Goal: Complete Application Form: Complete application form

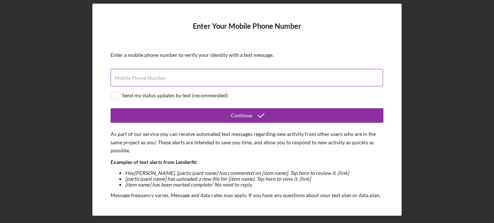
click at [134, 76] on label "Mobile Phone Number" at bounding box center [141, 78] width 52 height 6
click at [134, 76] on input "Mobile Phone Number" at bounding box center [247, 77] width 273 height 17
type input "[PHONE_NUMBER]"
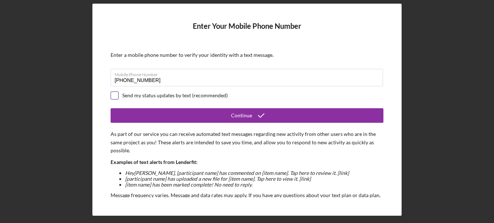
click at [115, 96] on input "checkbox" at bounding box center [114, 95] width 7 height 7
checkbox input "true"
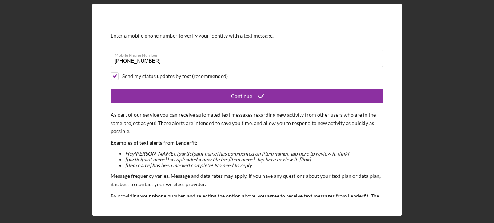
scroll to position [36, 0]
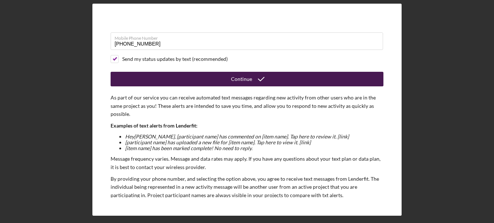
click at [245, 79] on div "Continue" at bounding box center [241, 79] width 21 height 15
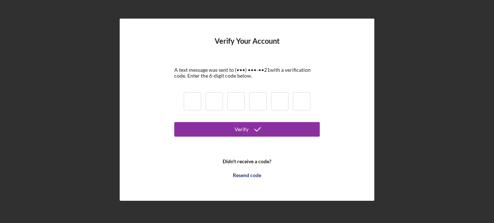
click at [195, 101] on input at bounding box center [192, 101] width 17 height 18
type input "4"
type input "3"
type input "4"
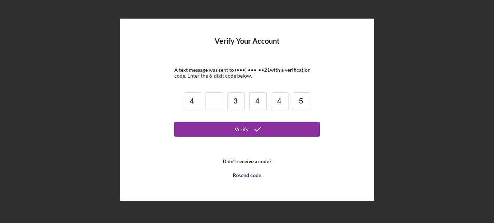
type input "5"
drag, startPoint x: 215, startPoint y: 95, endPoint x: 219, endPoint y: 98, distance: 4.9
click at [216, 95] on input at bounding box center [214, 101] width 17 height 18
type input "0"
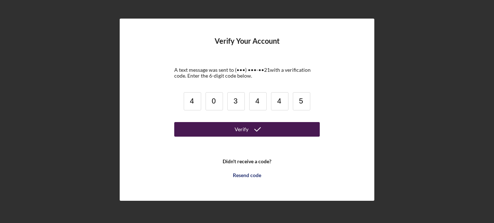
click at [253, 128] on icon "submit" at bounding box center [258, 129] width 18 height 18
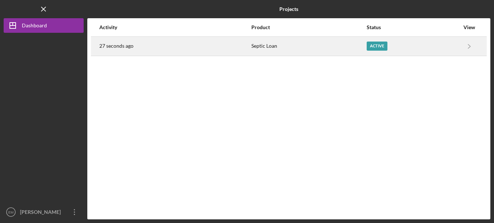
click at [378, 44] on div "Active" at bounding box center [377, 45] width 21 height 9
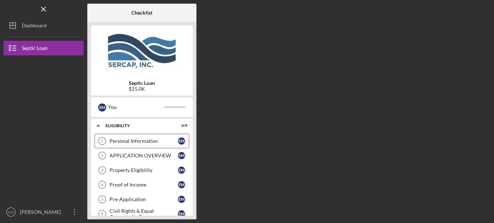
click at [169, 145] on link "Personal Information 1 Personal Information E M" at bounding box center [142, 141] width 95 height 15
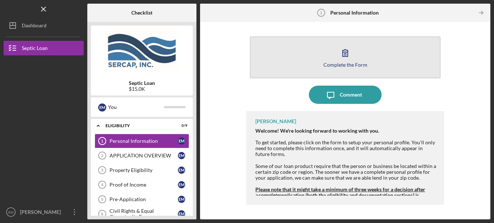
click at [325, 64] on div "Complete the Form" at bounding box center [346, 64] width 44 height 5
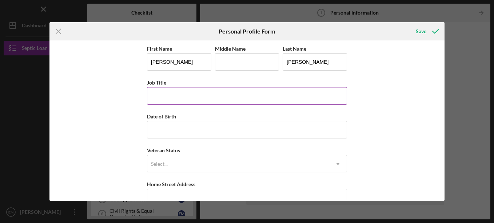
click at [173, 101] on input "Job Title" at bounding box center [247, 95] width 200 height 17
type input "retired"
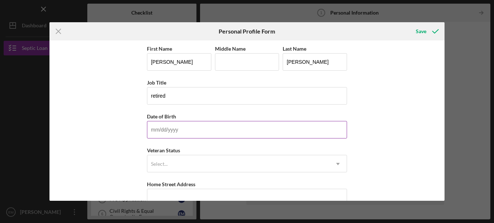
click at [181, 130] on input "Date of Birth" at bounding box center [247, 129] width 200 height 17
click at [171, 130] on input "Date of Birth" at bounding box center [247, 129] width 200 height 17
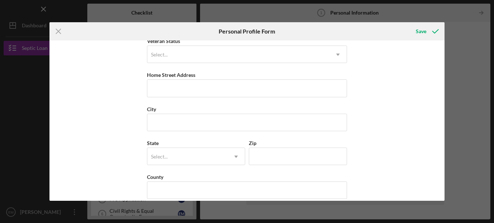
scroll to position [73, 0]
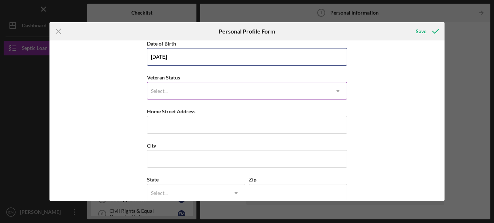
type input "[DATE]"
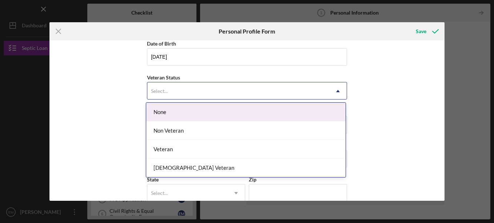
click at [339, 87] on icon "Icon/Dropdown Arrow" at bounding box center [337, 90] width 17 height 17
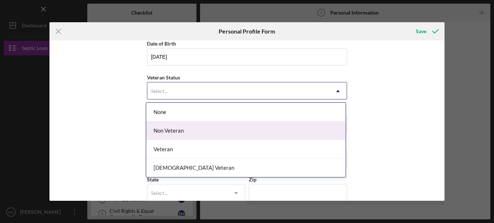
click at [171, 133] on div "Non Veteran" at bounding box center [245, 130] width 199 height 19
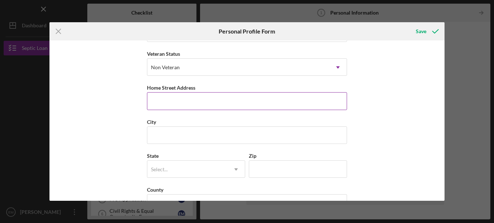
scroll to position [109, 0]
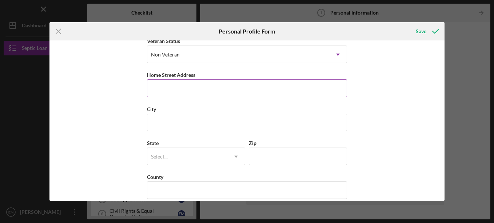
click at [175, 89] on input "Home Street Address" at bounding box center [247, 87] width 200 height 17
type input "[STREET_ADDRESS]"
type input "l"
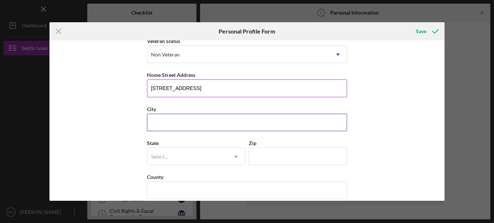
type input "[GEOGRAPHIC_DATA]"
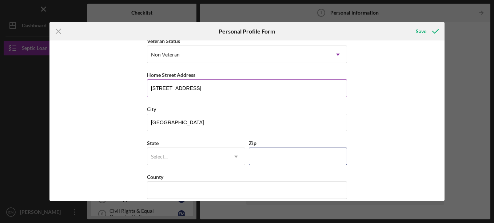
type input "24224"
type input "[US_STATE]"
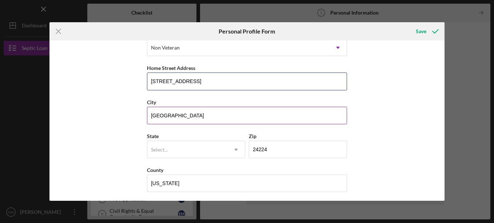
scroll to position [118, 0]
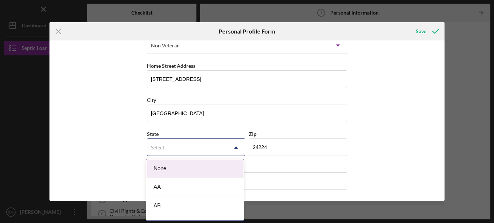
click at [235, 148] on use at bounding box center [236, 147] width 4 height 2
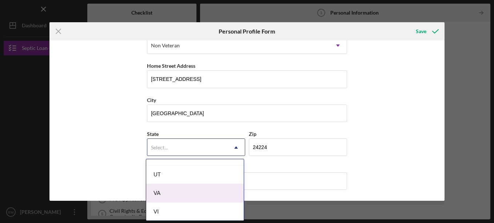
click at [165, 193] on div "VA" at bounding box center [195, 193] width 98 height 19
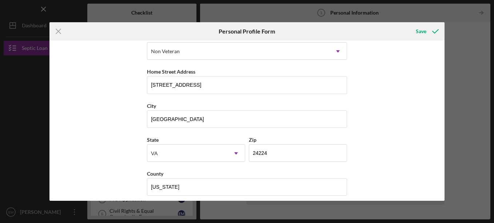
scroll to position [118, 0]
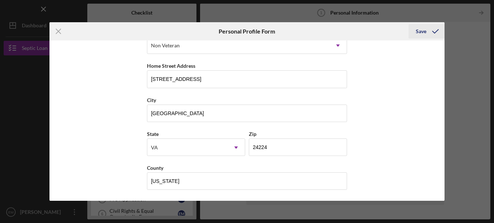
click at [434, 30] on icon "submit" at bounding box center [436, 31] width 18 height 18
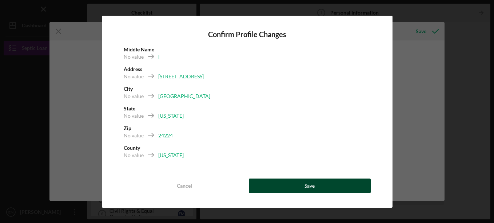
click at [281, 185] on button "Save" at bounding box center [310, 185] width 122 height 15
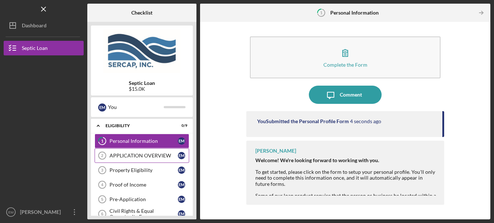
click at [147, 155] on div "APPLICATION OVERVIEW" at bounding box center [144, 156] width 68 height 6
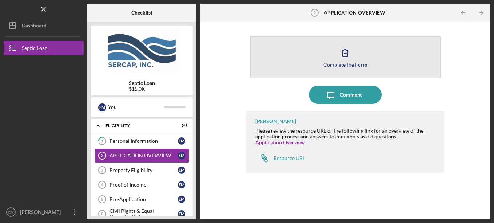
click at [346, 67] on div "Complete the Form" at bounding box center [346, 64] width 44 height 5
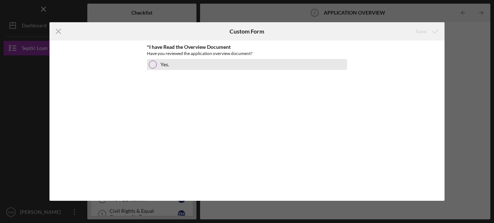
click at [153, 63] on div at bounding box center [153, 64] width 8 height 8
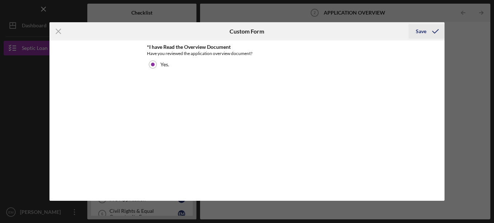
click at [426, 32] on div "Save" at bounding box center [421, 31] width 11 height 15
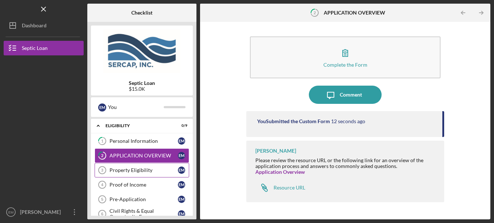
click at [129, 170] on div "Property Eligibility" at bounding box center [144, 170] width 68 height 6
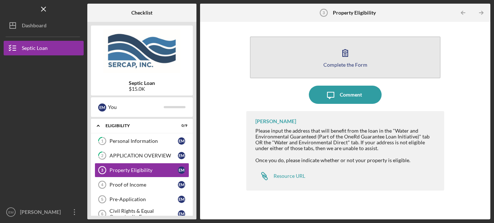
click at [332, 62] on div "Complete the Form" at bounding box center [346, 64] width 44 height 5
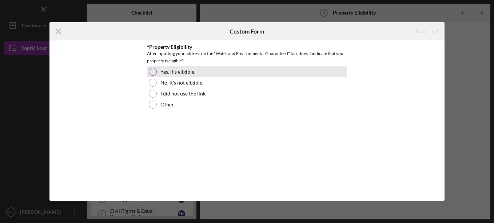
click at [155, 71] on div at bounding box center [153, 72] width 8 height 8
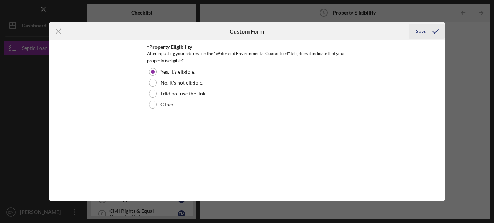
drag, startPoint x: 422, startPoint y: 28, endPoint x: 415, endPoint y: 35, distance: 10.3
click at [422, 28] on div "Save" at bounding box center [421, 31] width 11 height 15
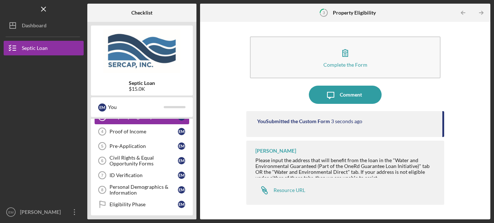
scroll to position [36, 0]
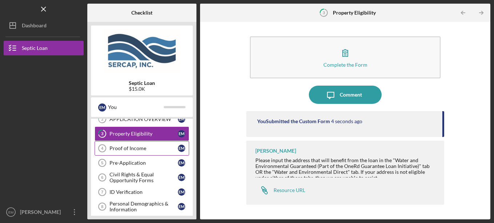
click at [126, 146] on div "Proof of Income" at bounding box center [144, 148] width 68 height 6
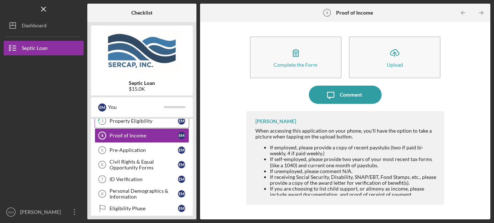
scroll to position [36, 0]
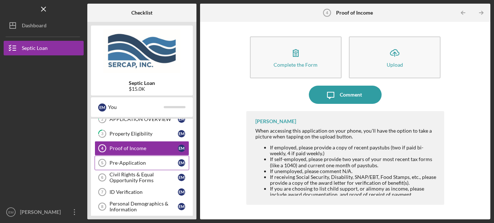
click at [132, 161] on div "Pre-Application" at bounding box center [144, 163] width 68 height 6
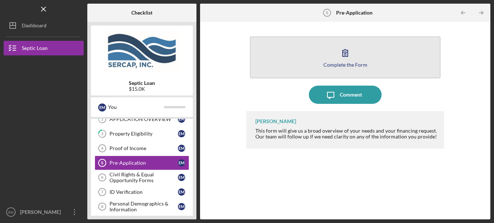
click at [349, 57] on icon "button" at bounding box center [345, 53] width 18 height 18
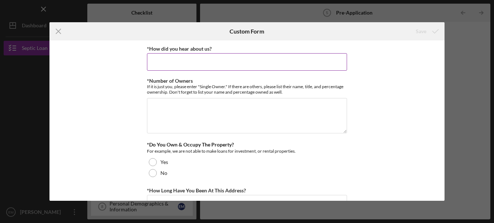
click at [216, 67] on input "*How did you hear about us?" at bounding box center [247, 61] width 200 height 17
type input "People INC. in [GEOGRAPHIC_DATA] [GEOGRAPHIC_DATA]"
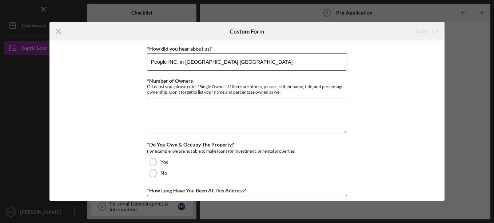
type input "3 years"
type input "5"
type input "$ 250.00"
type input "It has not been pumped as long as I have been here."
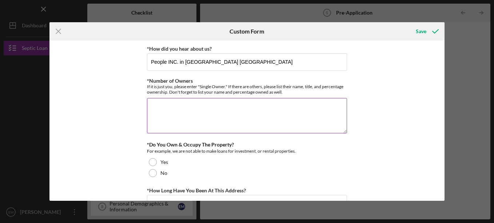
click at [170, 111] on textarea "*Number of Owners" at bounding box center [247, 115] width 200 height 35
type textarea "2"
click at [143, 147] on div "*How did you hear about us? People INC. in [GEOGRAPHIC_DATA] VA *Number of Owne…" at bounding box center [247, 120] width 395 height 160
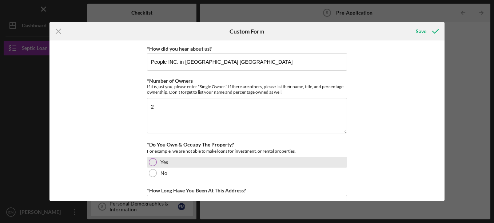
click at [150, 163] on div at bounding box center [153, 162] width 8 height 8
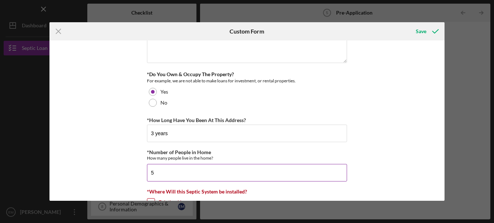
scroll to position [73, 0]
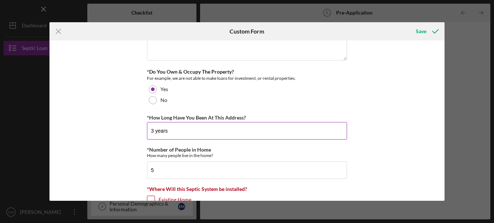
drag, startPoint x: 168, startPoint y: 131, endPoint x: 164, endPoint y: 135, distance: 5.2
click at [165, 134] on input "3 years" at bounding box center [247, 130] width 200 height 17
drag, startPoint x: 156, startPoint y: 135, endPoint x: 153, endPoint y: 133, distance: 3.9
click at [154, 134] on input "3 years" at bounding box center [247, 130] width 200 height 17
click at [147, 131] on input "3 years" at bounding box center [247, 130] width 200 height 17
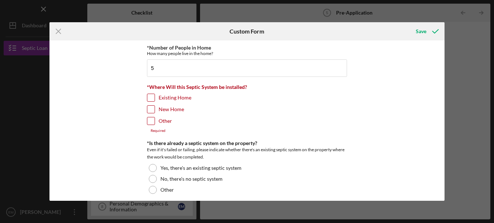
scroll to position [182, 0]
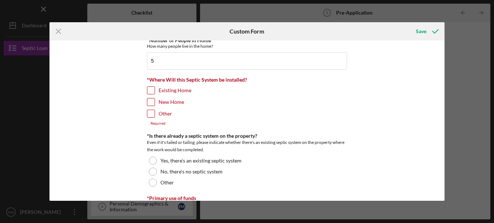
type input "12 years"
click at [151, 90] on input "Existing Home" at bounding box center [150, 90] width 7 height 7
checkbox input "true"
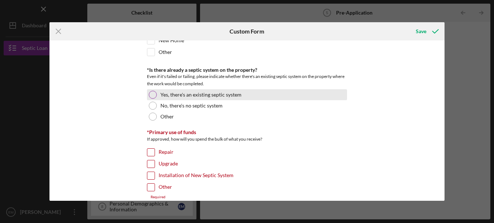
scroll to position [255, 0]
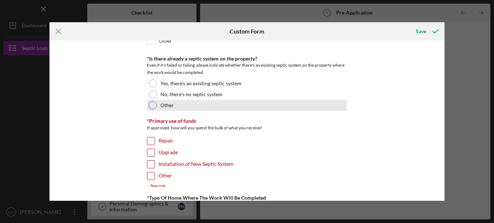
click at [153, 106] on div at bounding box center [153, 105] width 8 height 8
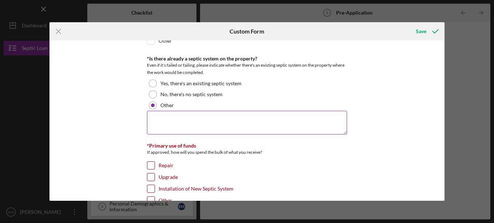
click at [161, 120] on textarea at bounding box center [247, 122] width 200 height 23
type textarea "This house has a shared septic with the neighbors house and he has uncovered th…"
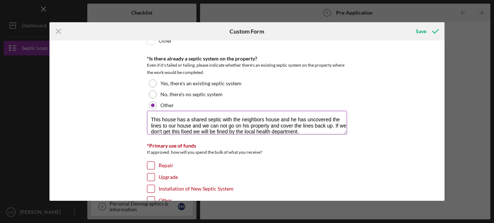
type textarea "My parents are elderly, and they cannot handle the stress from this situation. …"
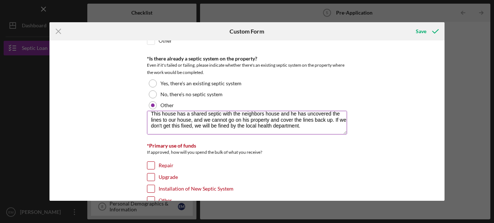
click at [251, 117] on textarea "This house has a shared septic with the neighbors house and he has uncovered th…" at bounding box center [247, 122] width 200 height 23
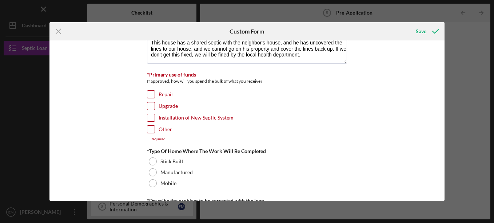
scroll to position [328, 0]
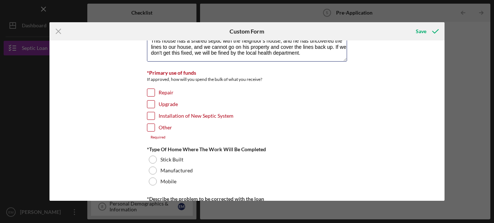
type textarea "This house has a shared septic with the neighbor's house, and he has uncovered …"
click at [154, 116] on div at bounding box center [151, 116] width 8 height 8
click at [149, 116] on input "Installation of New Septic System" at bounding box center [150, 115] width 7 height 7
checkbox input "true"
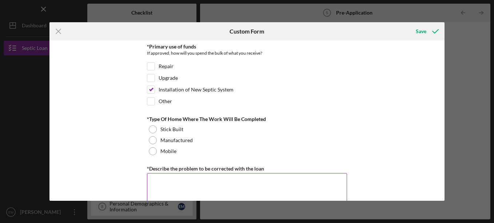
scroll to position [400, 0]
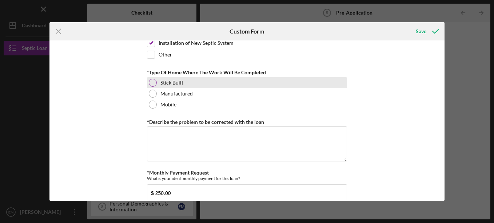
click at [155, 81] on div "Stick Built" at bounding box center [247, 82] width 200 height 11
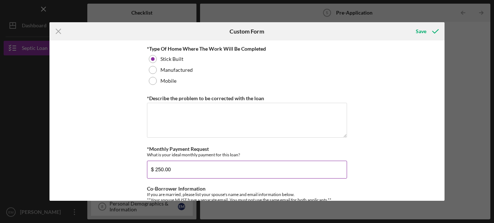
scroll to position [437, 0]
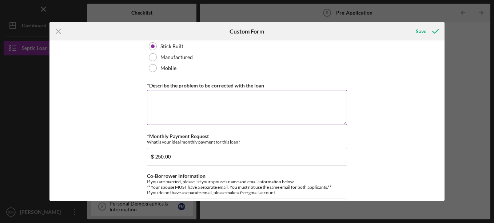
click at [165, 112] on textarea "*Describe the problem to be corrected with the loan" at bounding box center [247, 107] width 200 height 35
click at [150, 108] on textarea "*Describe the problem to be corrected with the loan" at bounding box center [247, 107] width 200 height 35
click at [162, 100] on textarea "*Describe the problem to be corrected with the loan" at bounding box center [247, 107] width 200 height 35
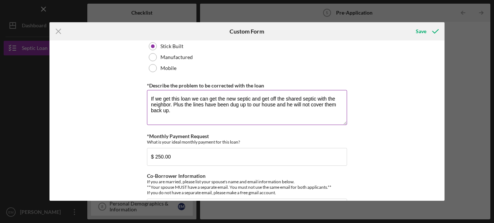
click at [173, 108] on textarea "If we get this loan we can get the new septic and get off the shared septic wit…" at bounding box center [247, 107] width 200 height 35
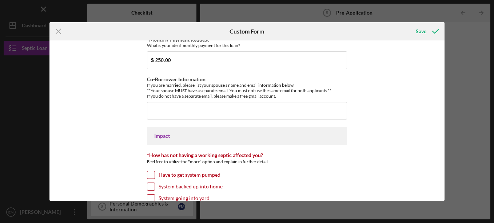
scroll to position [546, 0]
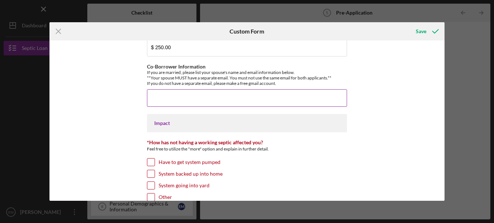
type textarea "If we get this loan, we can get the new septic and get off the shared septic wi…"
click at [162, 104] on input "Co-Borrower Information" at bounding box center [247, 97] width 200 height 17
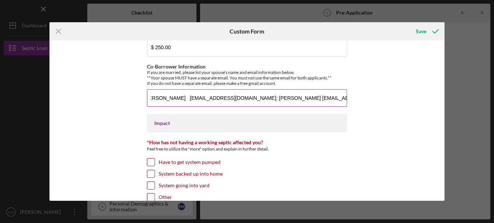
scroll to position [0, 5]
click at [409, 24] on button "Save" at bounding box center [427, 31] width 36 height 15
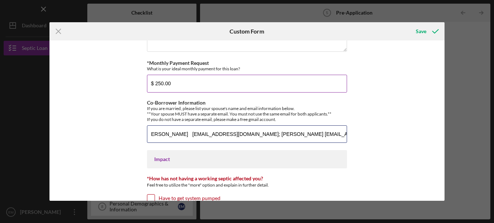
scroll to position [499, 0]
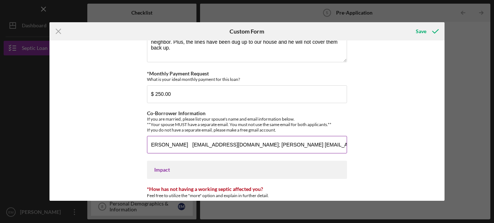
click at [343, 146] on input "[PERSON_NAME] [EMAIL_ADDRESS][DOMAIN_NAME]; [PERSON_NAME] [EMAIL_ADDRESS][DOMAI…" at bounding box center [247, 144] width 200 height 17
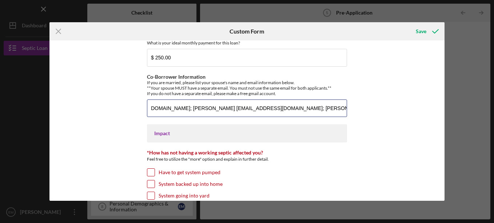
scroll to position [572, 0]
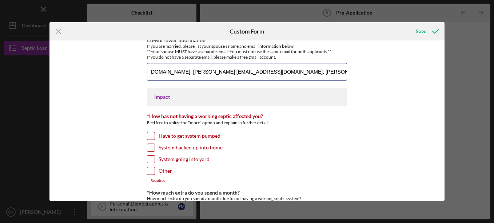
type input "[PERSON_NAME] [EMAIL_ADDRESS][DOMAIN_NAME]; [PERSON_NAME] [EMAIL_ADDRESS][DOMAI…"
click at [148, 171] on input "Other" at bounding box center [150, 170] width 7 height 7
checkbox input "true"
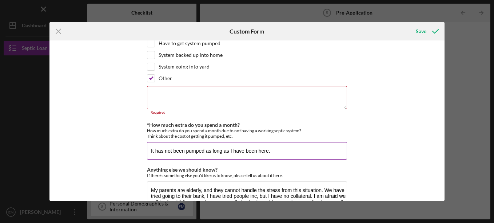
scroll to position [681, 0]
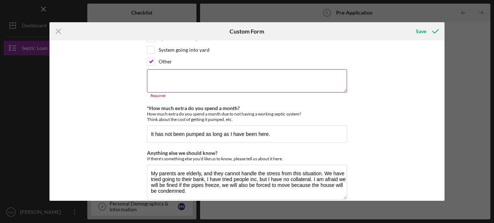
click at [168, 79] on textarea at bounding box center [247, 80] width 200 height 23
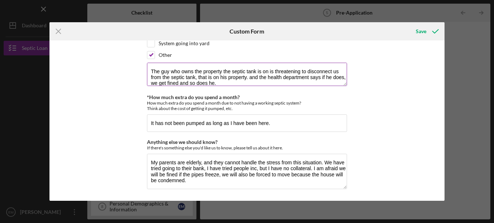
scroll to position [688, 0]
click at [232, 80] on textarea "The guy who owns the property the septic tank is on is threatening to disconnec…" at bounding box center [247, 73] width 200 height 23
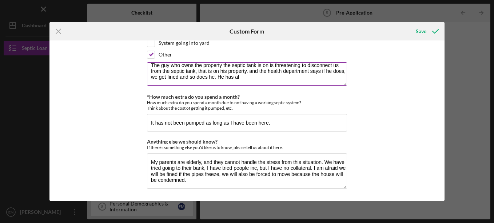
click at [232, 80] on textarea "The guy who owns the property the septic tank is on is threatening to disconnec…" at bounding box center [247, 73] width 200 height 23
type textarea "The guy who owns the property the septic tank is on is threatening to disconnec…"
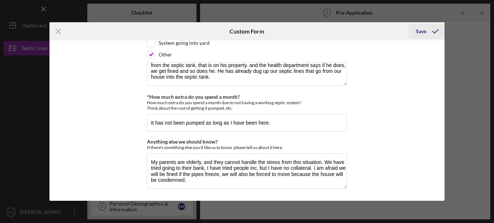
click at [422, 32] on div "Save" at bounding box center [421, 31] width 11 height 15
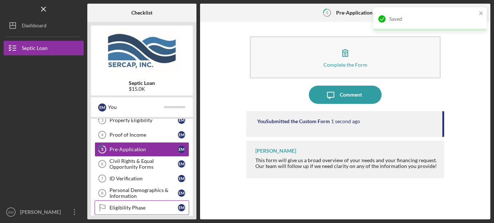
scroll to position [73, 0]
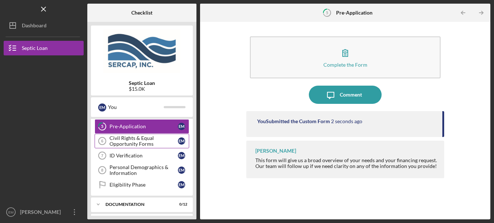
click at [129, 141] on div "Civil Rights & Equal Opportunity Forms" at bounding box center [144, 141] width 68 height 12
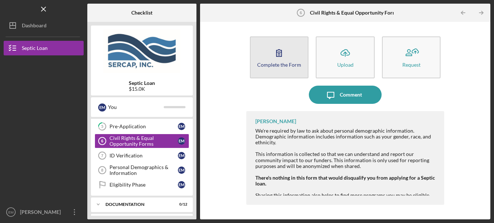
click at [278, 55] on icon "button" at bounding box center [279, 53] width 18 height 18
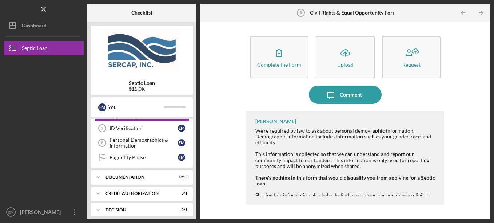
scroll to position [73, 0]
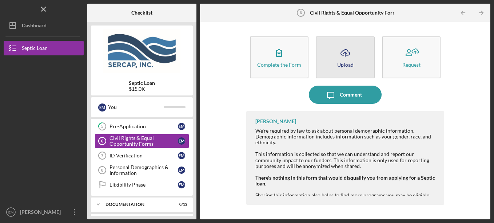
click at [339, 62] on div "Upload" at bounding box center [345, 64] width 16 height 5
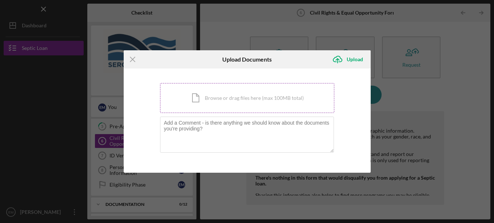
click at [241, 100] on div "Icon/Document Browse or drag files here (max 100MB total) Tap to choose files o…" at bounding box center [247, 98] width 174 height 30
click at [234, 99] on div "Icon/Document Browse or drag files here (max 100MB total) Tap to choose files o…" at bounding box center [247, 98] width 174 height 30
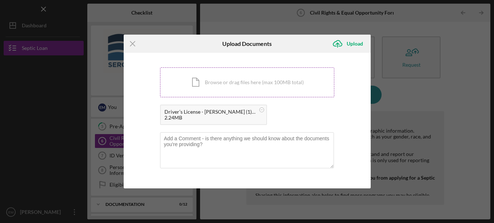
click at [216, 80] on div "Icon/Document Browse or drag files here (max 100MB total) Tap to choose files o…" at bounding box center [247, 82] width 174 height 30
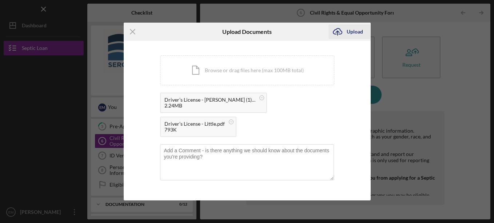
click at [351, 32] on div "Upload" at bounding box center [355, 31] width 16 height 15
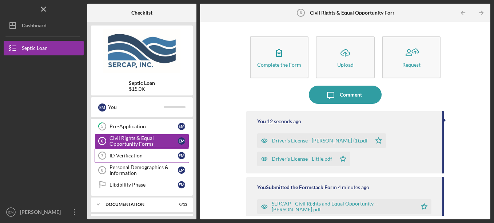
click at [127, 156] on div "ID Verification" at bounding box center [144, 156] width 68 height 6
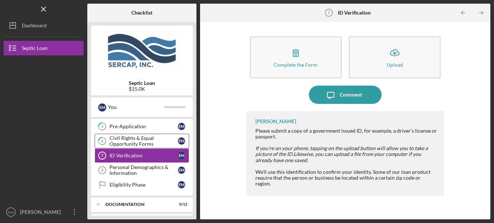
click at [140, 140] on div "Civil Rights & Equal Opportunity Forms" at bounding box center [144, 141] width 68 height 12
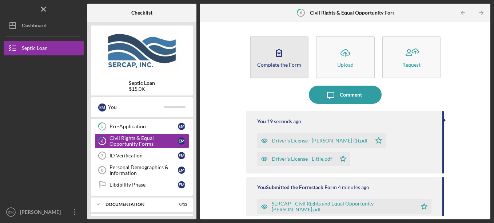
click at [273, 59] on icon "button" at bounding box center [279, 53] width 18 height 18
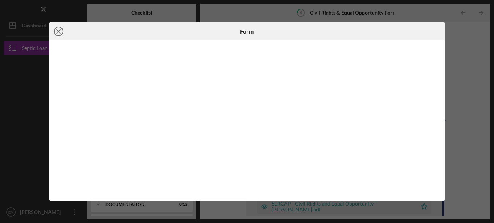
click at [58, 29] on icon "Icon/Close" at bounding box center [59, 31] width 18 height 18
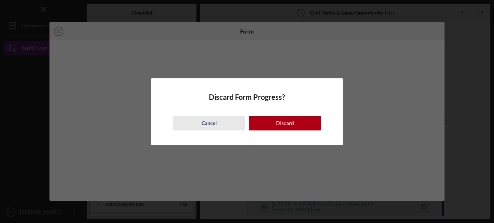
click at [224, 123] on button "Cancel" at bounding box center [209, 123] width 72 height 15
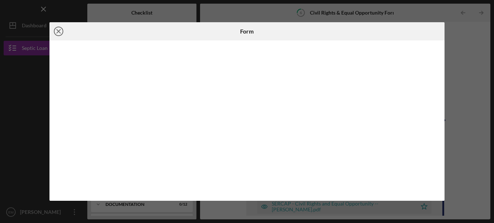
click at [60, 31] on icon "Icon/Close" at bounding box center [59, 31] width 18 height 18
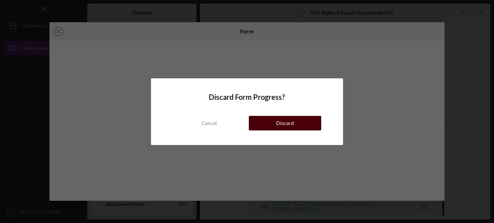
click at [288, 121] on div "Discard" at bounding box center [285, 123] width 18 height 15
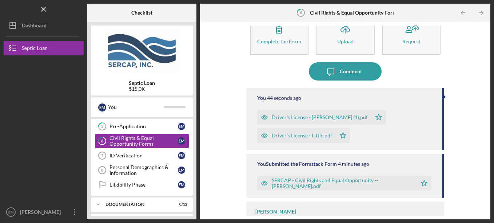
scroll to position [46, 0]
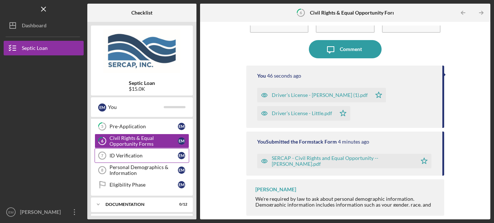
click at [137, 155] on div "ID Verification" at bounding box center [144, 156] width 68 height 6
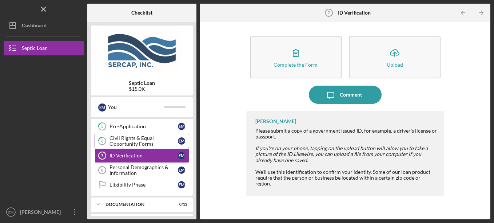
click at [137, 141] on div "Civil Rights & Equal Opportunity Forms" at bounding box center [144, 141] width 68 height 12
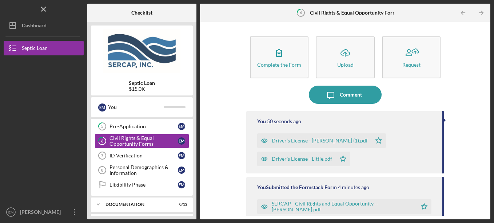
click at [301, 141] on div "Driver’s License - [PERSON_NAME] (1).pdf" at bounding box center [320, 141] width 96 height 6
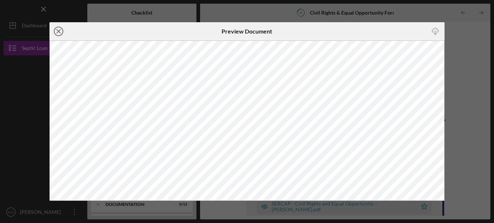
click at [61, 30] on icon "Icon/Close" at bounding box center [59, 31] width 18 height 18
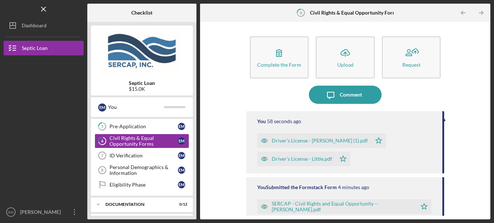
drag, startPoint x: 357, startPoint y: 137, endPoint x: 343, endPoint y: 141, distance: 14.7
click at [343, 141] on div "Driver’s License - [PERSON_NAME] (1).pdf" at bounding box center [320, 141] width 96 height 6
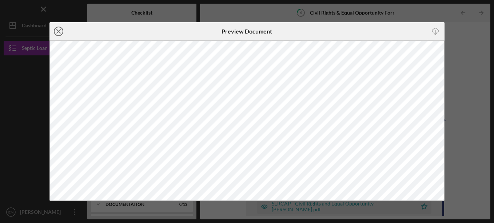
click at [52, 33] on icon "Icon/Close" at bounding box center [59, 31] width 18 height 18
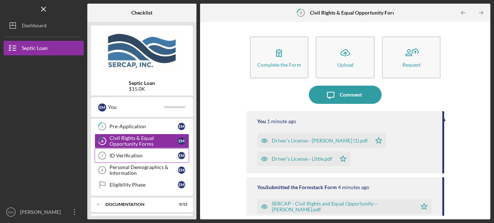
click at [128, 158] on div "ID Verification" at bounding box center [144, 156] width 68 height 6
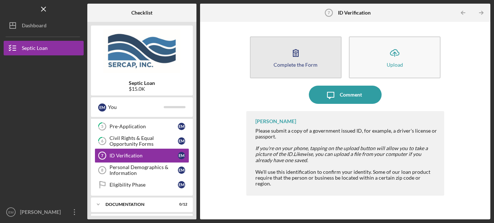
click at [301, 61] on icon "button" at bounding box center [296, 53] width 18 height 18
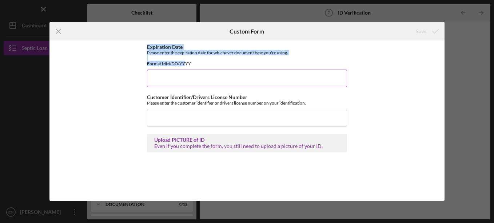
click at [181, 73] on div "Expiration Date Please enter the expiration date for whichever document type yo…" at bounding box center [247, 65] width 200 height 43
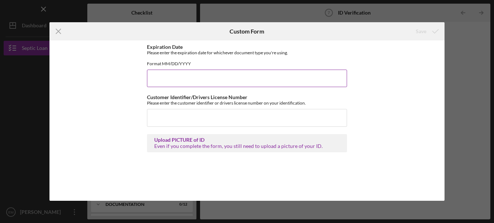
drag, startPoint x: 181, startPoint y: 73, endPoint x: 176, endPoint y: 83, distance: 11.1
click at [176, 83] on input "Expiration Date" at bounding box center [247, 78] width 200 height 17
type input "02/2026"
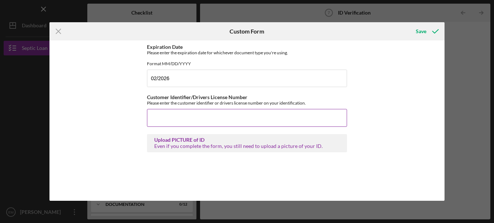
click at [174, 124] on input "Customer Identifier/Drivers License Number" at bounding box center [247, 117] width 200 height 17
type input "T66525094"
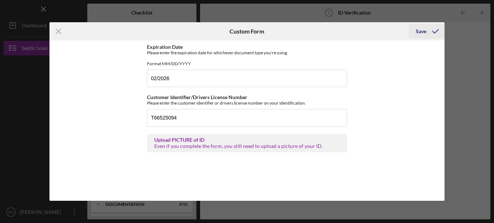
click at [425, 32] on div "Save" at bounding box center [421, 31] width 11 height 15
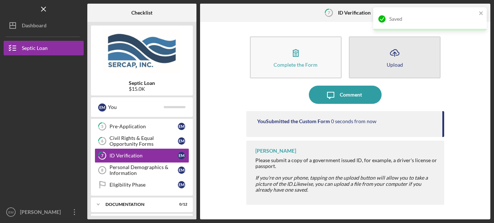
click at [402, 55] on icon "Icon/Upload" at bounding box center [395, 53] width 18 height 18
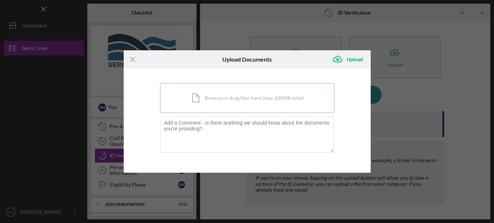
click at [209, 99] on div "Icon/Document Browse or drag files here (max 100MB total) Tap to choose files o…" at bounding box center [247, 98] width 174 height 30
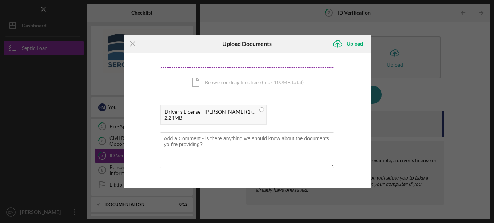
click at [221, 81] on div "Icon/Document Browse or drag files here (max 100MB total) Tap to choose files o…" at bounding box center [247, 82] width 174 height 30
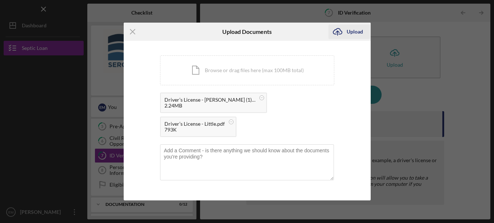
click at [356, 32] on div "Upload" at bounding box center [355, 31] width 16 height 15
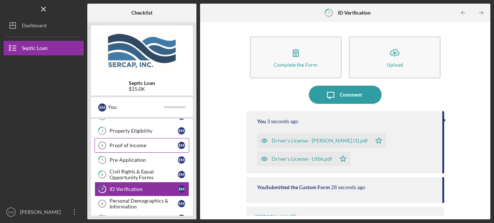
scroll to position [36, 0]
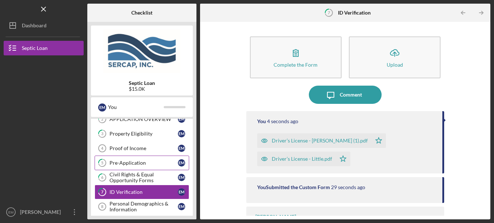
click at [130, 162] on div "Pre-Application" at bounding box center [144, 163] width 68 height 6
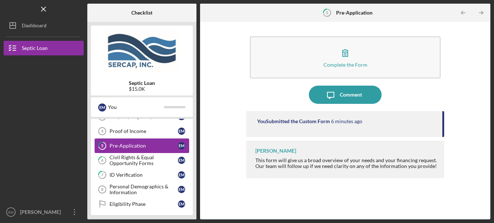
scroll to position [36, 0]
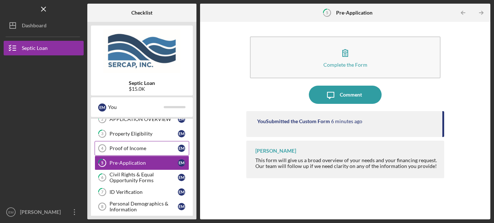
click at [132, 149] on div "Proof of Income" at bounding box center [144, 148] width 68 height 6
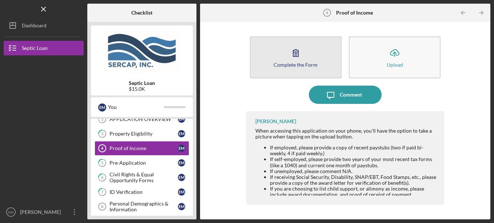
click at [294, 59] on icon "button" at bounding box center [296, 53] width 18 height 18
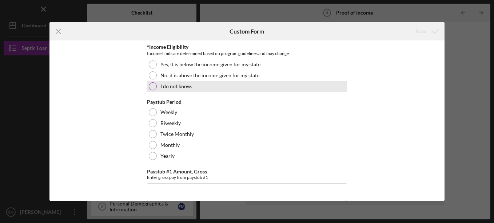
click at [154, 88] on div at bounding box center [153, 86] width 8 height 8
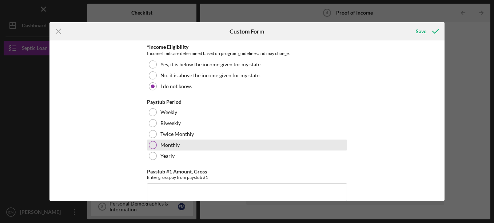
click at [153, 146] on div at bounding box center [153, 145] width 8 height 8
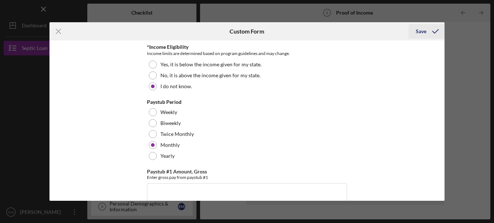
click at [426, 34] on div "Save" at bounding box center [421, 31] width 11 height 15
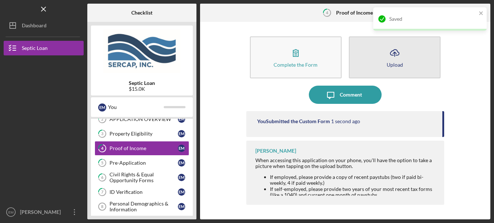
click at [390, 62] on div "Upload" at bounding box center [395, 64] width 16 height 5
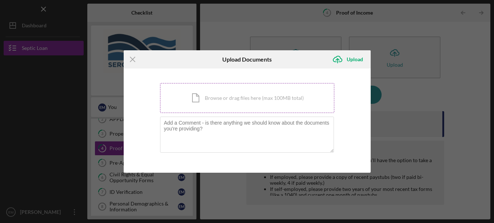
click at [217, 99] on div "Icon/Document Browse or drag files here (max 100MB total) Tap to choose files o…" at bounding box center [247, 98] width 174 height 30
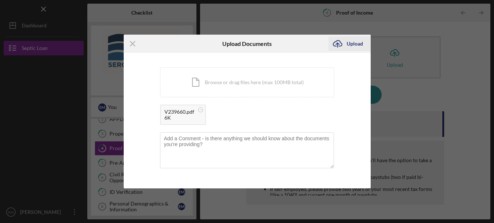
click at [354, 41] on div "Upload" at bounding box center [355, 43] width 16 height 15
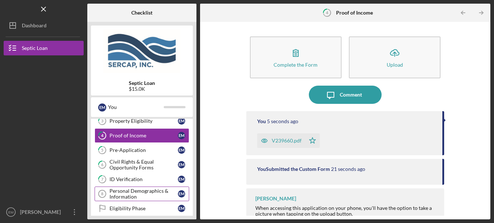
scroll to position [36, 0]
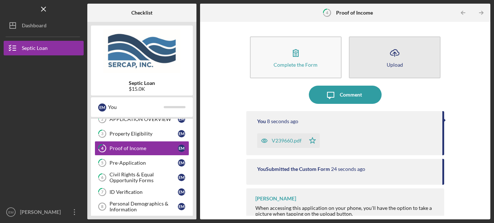
click at [397, 62] on div "Upload" at bounding box center [395, 64] width 16 height 5
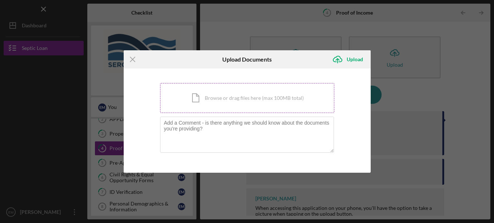
click at [254, 99] on div "Icon/Document Browse or drag files here (max 100MB total) Tap to choose files o…" at bounding box center [247, 98] width 174 height 30
click at [216, 100] on div "Icon/Document Browse or drag files here (max 100MB total) Tap to choose files o…" at bounding box center [247, 98] width 174 height 30
click at [129, 59] on icon "Icon/Menu Close" at bounding box center [133, 59] width 18 height 18
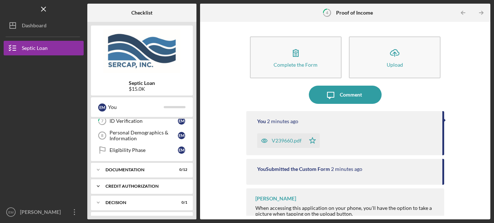
scroll to position [109, 0]
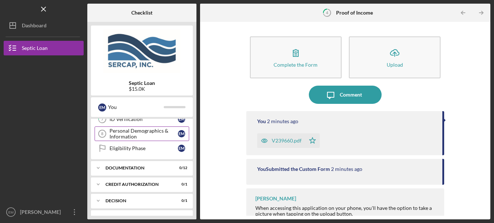
click at [135, 132] on div "Personal Demographics & Information" at bounding box center [144, 134] width 68 height 12
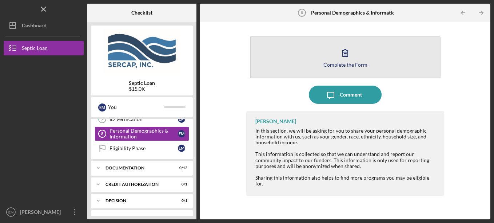
click at [357, 58] on button "Complete the Form Form" at bounding box center [345, 57] width 191 height 42
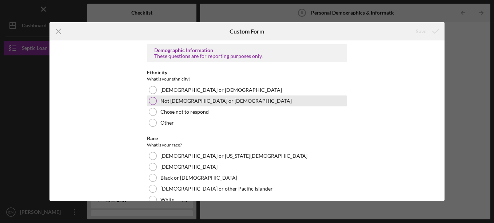
click at [150, 102] on div at bounding box center [153, 101] width 8 height 8
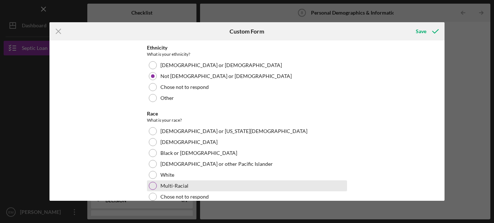
scroll to position [36, 0]
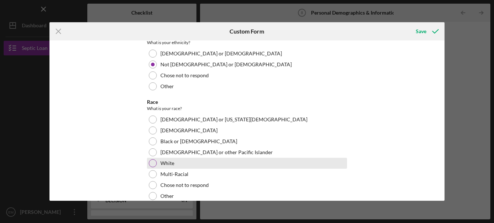
click at [150, 166] on div at bounding box center [153, 163] width 8 height 8
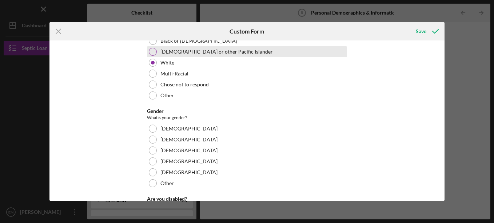
scroll to position [146, 0]
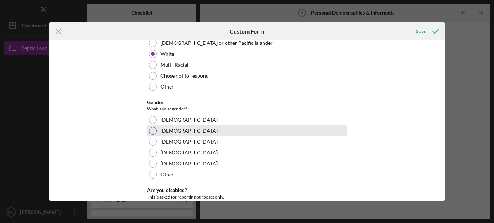
click at [153, 131] on div at bounding box center [153, 131] width 8 height 8
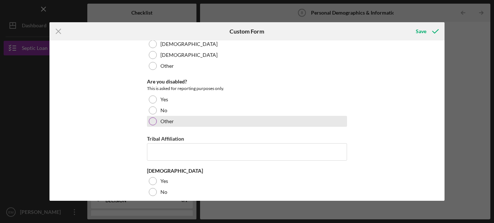
scroll to position [255, 0]
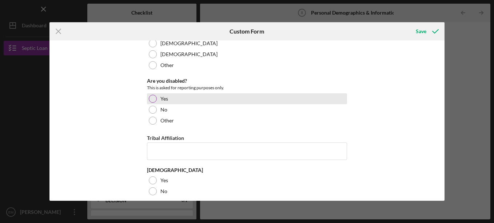
click at [153, 100] on div at bounding box center [153, 99] width 8 height 8
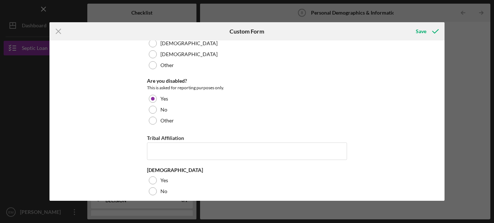
scroll to position [262, 0]
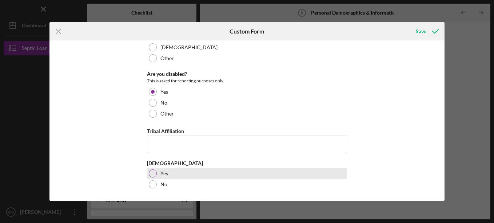
click at [153, 172] on div at bounding box center [153, 173] width 8 height 8
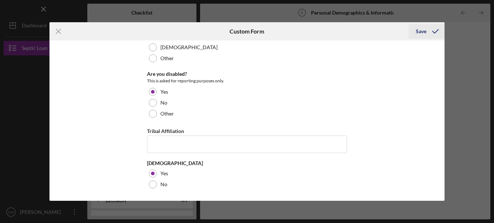
click at [428, 32] on icon "submit" at bounding box center [436, 31] width 18 height 18
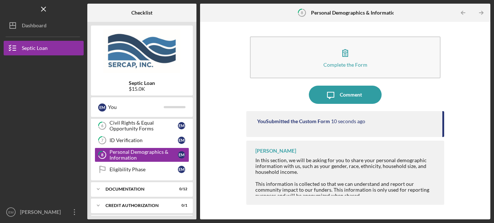
scroll to position [82, 0]
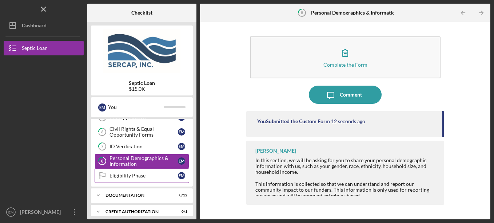
click at [135, 177] on div "Eligibility Phase" at bounding box center [144, 176] width 68 height 6
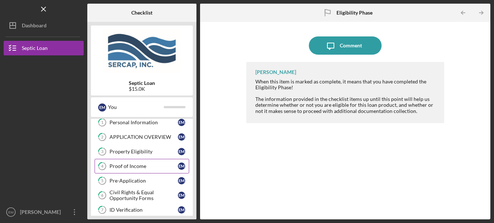
scroll to position [36, 0]
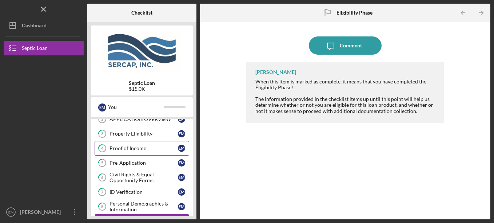
click at [133, 148] on div "Proof of Income" at bounding box center [144, 148] width 68 height 6
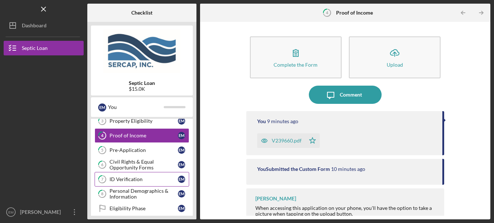
scroll to position [36, 0]
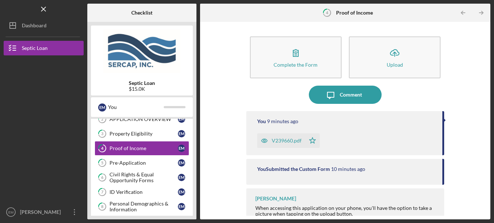
drag, startPoint x: 137, startPoint y: 147, endPoint x: 274, endPoint y: 143, distance: 137.7
click at [262, 148] on div "Checklist Septic Loan $15.0K E M You Icon/Expander Eligibility 0 / 9 1 Personal…" at bounding box center [288, 111] width 403 height 215
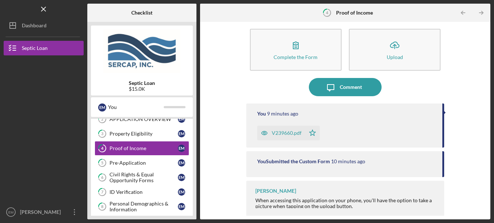
scroll to position [9, 0]
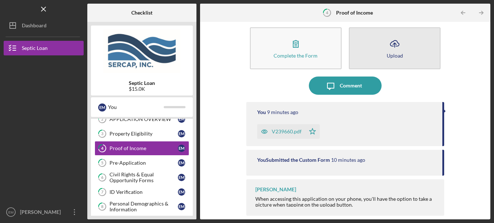
click at [395, 46] on line "button" at bounding box center [395, 45] width 0 height 4
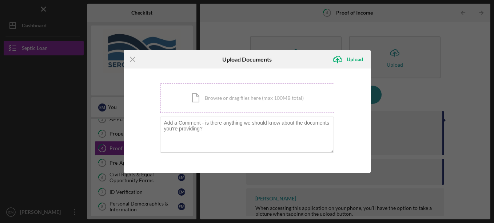
click at [253, 101] on div "Icon/Document Browse or drag files here (max 100MB total) Tap to choose files o…" at bounding box center [247, 98] width 174 height 30
click at [229, 100] on div "Icon/Document Browse or drag files here (max 100MB total) Tap to choose files o…" at bounding box center [247, 98] width 174 height 30
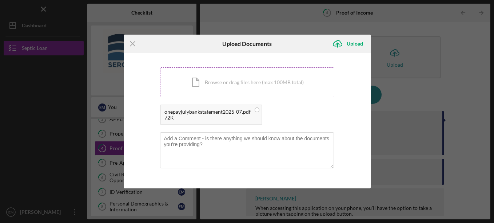
click at [224, 79] on div "Icon/Document Browse or drag files here (max 100MB total) Tap to choose files o…" at bounding box center [247, 82] width 174 height 30
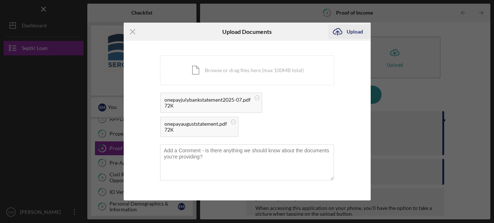
click at [348, 33] on div "Upload" at bounding box center [355, 31] width 16 height 15
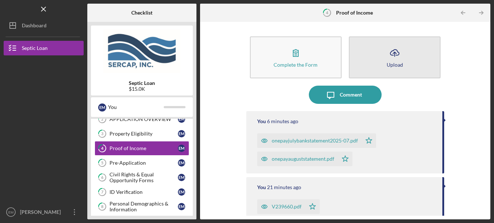
click at [395, 58] on icon "Icon/Upload" at bounding box center [395, 53] width 18 height 18
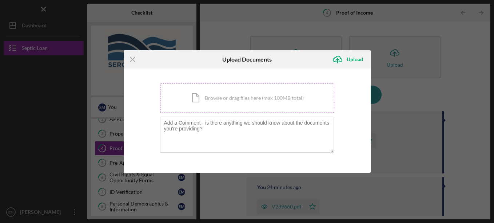
click at [240, 99] on div "Icon/Document Browse or drag files here (max 100MB total) Tap to choose files o…" at bounding box center [247, 98] width 174 height 30
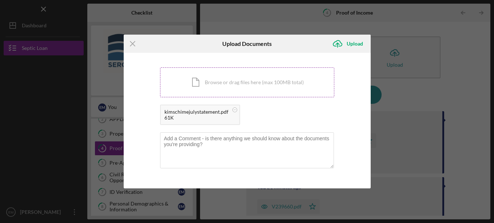
click at [208, 83] on div "Icon/Document Browse or drag files here (max 100MB total) Tap to choose files o…" at bounding box center [247, 82] width 174 height 30
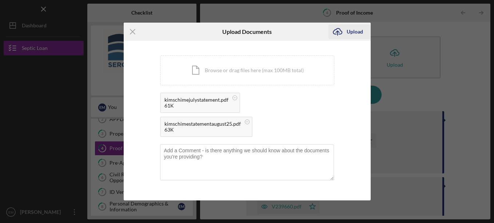
click at [353, 31] on div "Upload" at bounding box center [355, 31] width 16 height 15
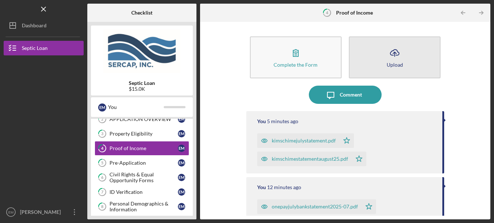
click at [395, 60] on icon "Icon/Upload" at bounding box center [395, 53] width 18 height 18
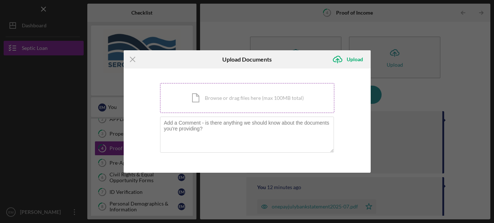
click at [229, 95] on div "Icon/Document Browse or drag files here (max 100MB total) Tap to choose files o…" at bounding box center [247, 98] width 174 height 30
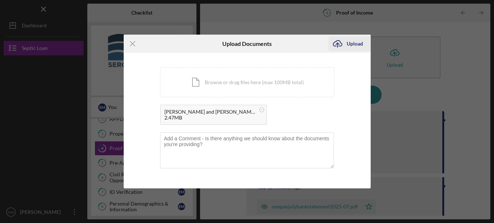
click at [347, 44] on div "Upload" at bounding box center [355, 43] width 16 height 15
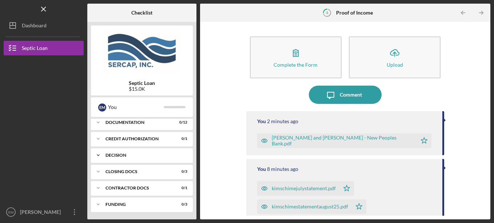
scroll to position [118, 0]
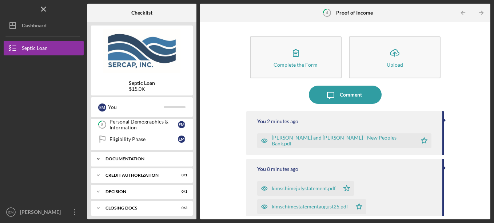
click at [117, 159] on div "Documentation" at bounding box center [145, 159] width 78 height 4
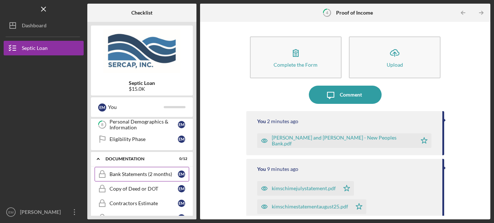
click at [132, 173] on div "Bank Statements (2 months)" at bounding box center [144, 174] width 68 height 6
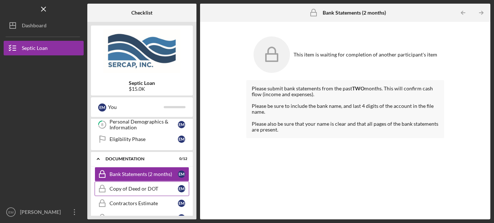
click at [133, 190] on div "Copy of Deed or DOT" at bounding box center [144, 189] width 68 height 6
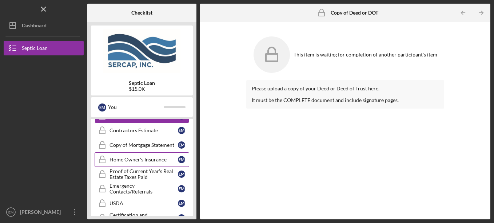
scroll to position [155, 0]
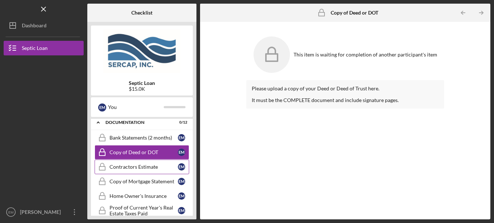
click at [143, 166] on div "Contractors Estimate" at bounding box center [144, 167] width 68 height 6
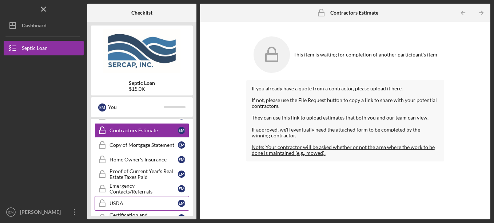
scroll to position [228, 0]
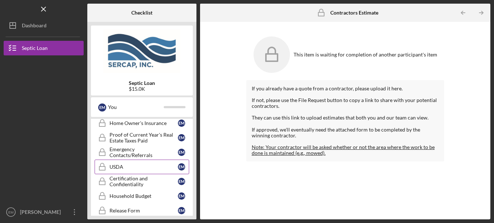
click at [116, 167] on div "USDA" at bounding box center [144, 167] width 68 height 6
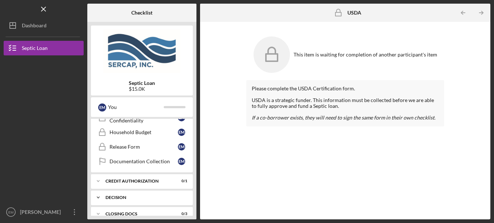
scroll to position [328, 0]
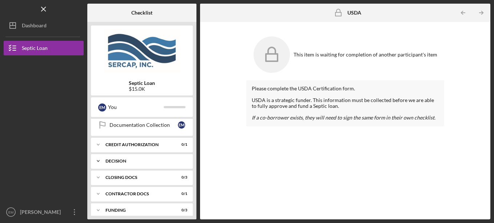
click at [111, 158] on div "Icon/Expander Decision 0 / 1" at bounding box center [142, 161] width 102 height 15
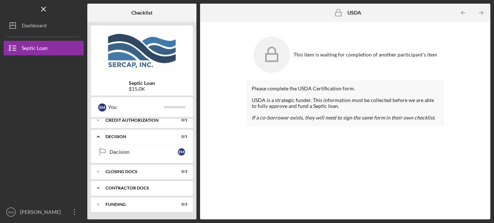
click at [128, 187] on div "Contractor Docs" at bounding box center [145, 188] width 78 height 4
click at [127, 186] on div "Contractor Docs" at bounding box center [145, 188] width 78 height 4
click at [122, 203] on div "Funding" at bounding box center [145, 204] width 78 height 4
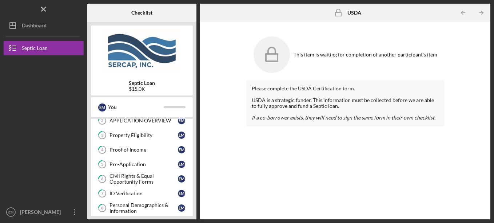
scroll to position [0, 0]
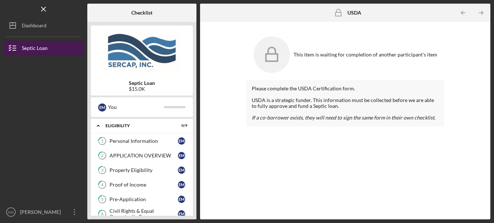
click at [30, 45] on div "Septic Loan" at bounding box center [35, 49] width 26 height 16
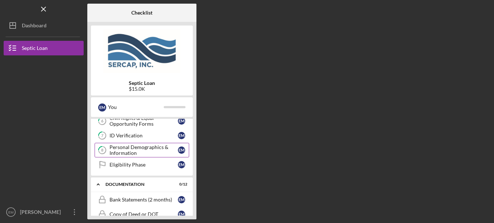
scroll to position [109, 0]
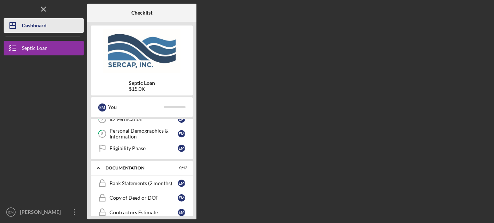
click at [37, 27] on div "Dashboard" at bounding box center [34, 26] width 25 height 16
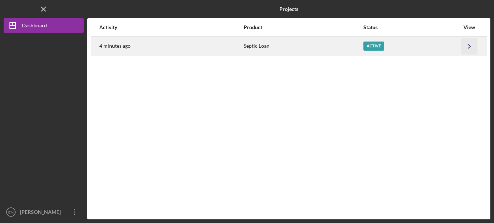
click at [468, 46] on icon "Icon/Navigate" at bounding box center [470, 46] width 16 height 16
